Goal: Obtain resource: Download file/media

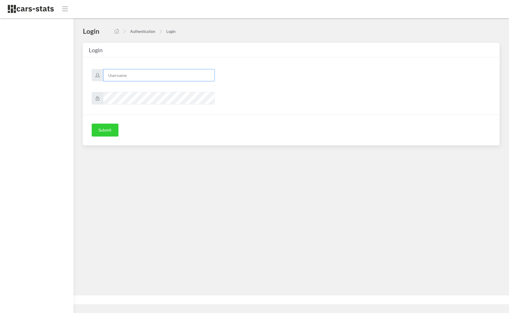
type input "skoda"
click at [105, 130] on button "Submit" at bounding box center [105, 130] width 27 height 13
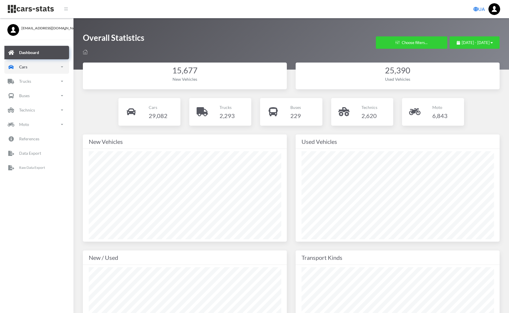
click at [52, 68] on link "Cars" at bounding box center [36, 67] width 65 height 14
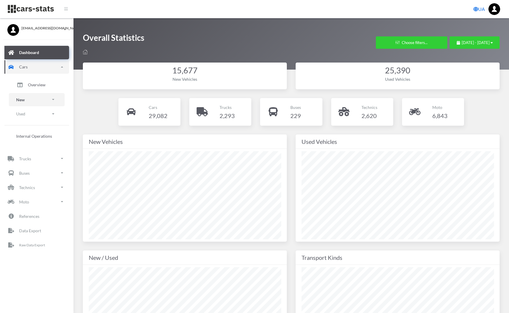
click at [51, 98] on link "New" at bounding box center [37, 99] width 56 height 13
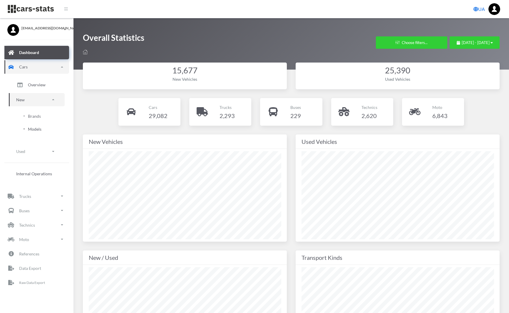
click at [33, 129] on span "Models" at bounding box center [35, 129] width 14 height 6
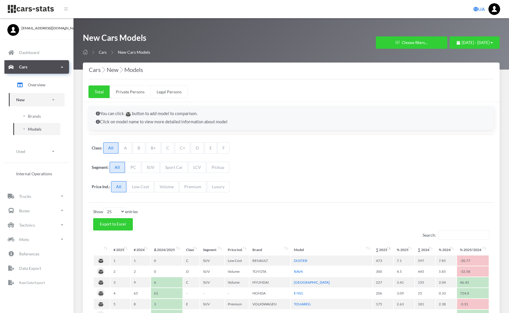
select select "25"
click at [462, 44] on span "July 15, 2025 - August 14, 2025" at bounding box center [476, 42] width 28 height 5
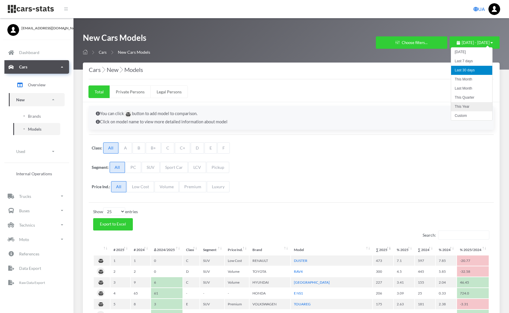
click at [469, 105] on li "This Year" at bounding box center [471, 106] width 41 height 9
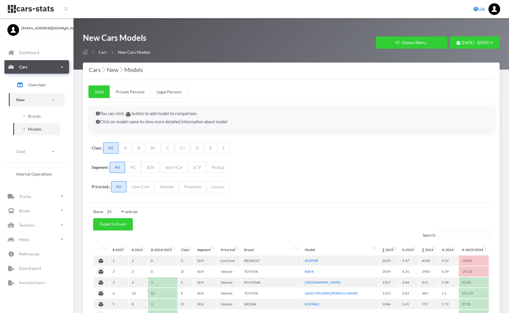
select select
select select "25"
click at [385, 41] on button "Choose filters..." at bounding box center [411, 42] width 71 height 12
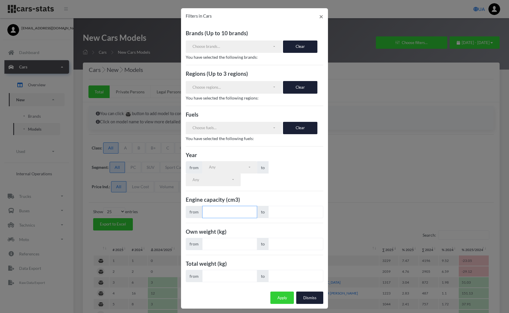
click at [217, 211] on input "number" at bounding box center [229, 212] width 55 height 12
type input "950"
click at [285, 213] on input "number" at bounding box center [295, 212] width 55 height 12
type input "1050"
click at [284, 296] on button "Apply" at bounding box center [283, 298] width 24 height 12
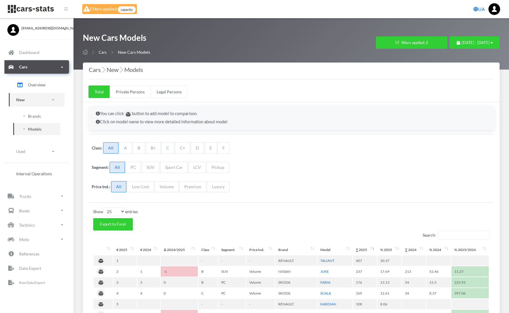
select select "25"
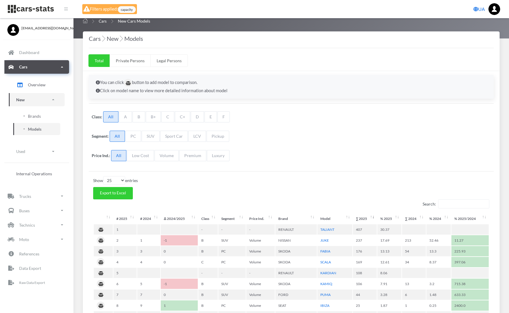
scroll to position [26, 0]
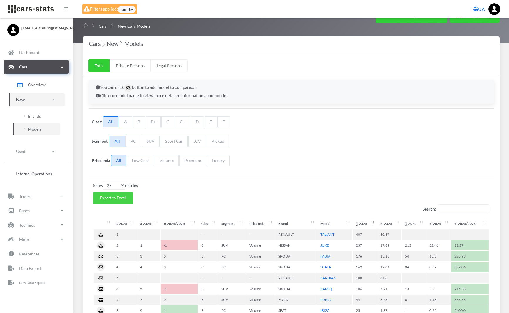
click at [122, 197] on span "Export to Excel" at bounding box center [113, 198] width 26 height 5
click at [250, 118] on div "Class: All A B B+ C C+ D E F" at bounding box center [291, 122] width 405 height 19
click at [127, 8] on span "capacity" at bounding box center [127, 9] width 18 height 7
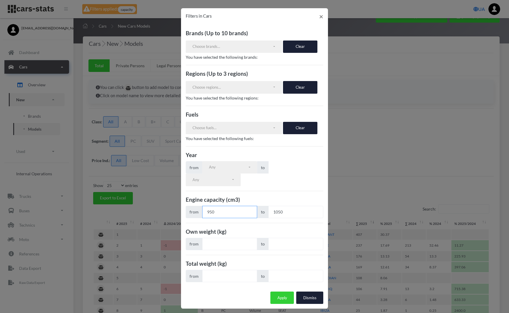
click at [208, 210] on input "950" at bounding box center [229, 212] width 55 height 12
type input "1550"
click at [278, 210] on input "1050" at bounding box center [295, 212] width 55 height 12
type input "1650"
click at [281, 296] on button "Apply" at bounding box center [283, 298] width 24 height 12
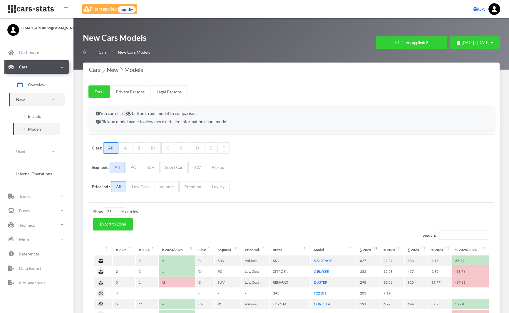
select select "25"
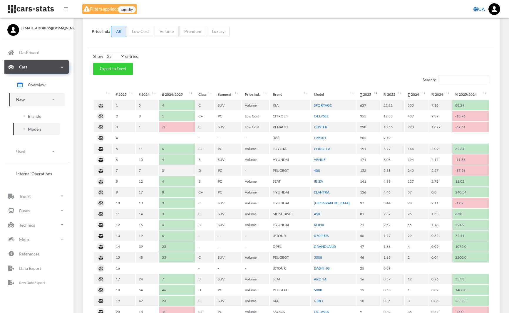
scroll to position [158, 0]
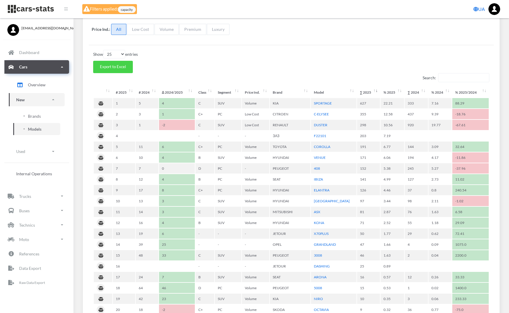
click at [121, 64] on span "Export to Excel" at bounding box center [113, 66] width 26 height 5
click at [271, 11] on div "Filters applied: capacity UA Logout" at bounding box center [291, 9] width 427 height 12
